Goal: Information Seeking & Learning: Learn about a topic

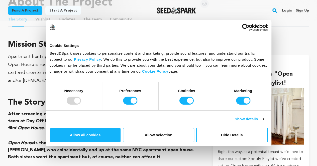
scroll to position [284, 0]
click at [162, 64] on div "Apartment hunting in [GEOGRAPHIC_DATA] sucks and we think we should talk about …" at bounding box center [104, 69] width 193 height 32
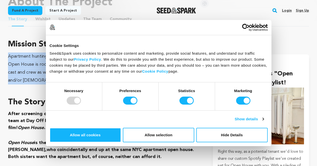
click at [162, 64] on div "Apartment hunting in [GEOGRAPHIC_DATA] sucks and we think we should talk about …" at bounding box center [104, 69] width 193 height 32
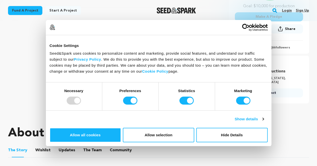
scroll to position [153, 0]
drag, startPoint x: 143, startPoint y: 158, endPoint x: 187, endPoint y: 157, distance: 44.1
click at [187, 110] on div "Necessary Preferences Statistics Marketing" at bounding box center [158, 96] width 225 height 28
click at [187, 105] on input "Statistics" at bounding box center [186, 101] width 14 height 8
checkbox input "false"
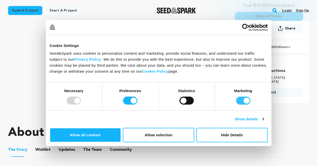
click at [236, 105] on input "Marketing" at bounding box center [243, 101] width 14 height 8
checkbox input "false"
click at [145, 146] on div "Consent Details [#IABV2SETTINGS#] About Cookie Settings Seed&Spark uses cookies…" at bounding box center [158, 83] width 225 height 127
click at [137, 105] on input "Preferences" at bounding box center [130, 101] width 14 height 8
checkbox input "false"
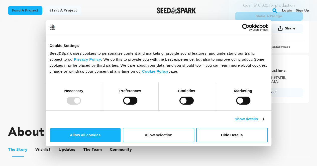
click at [194, 128] on button "Allow selection" at bounding box center [158, 135] width 71 height 15
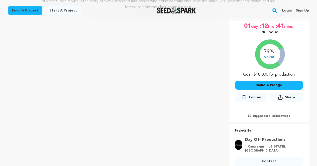
scroll to position [83, 0]
